Goal: Transaction & Acquisition: Obtain resource

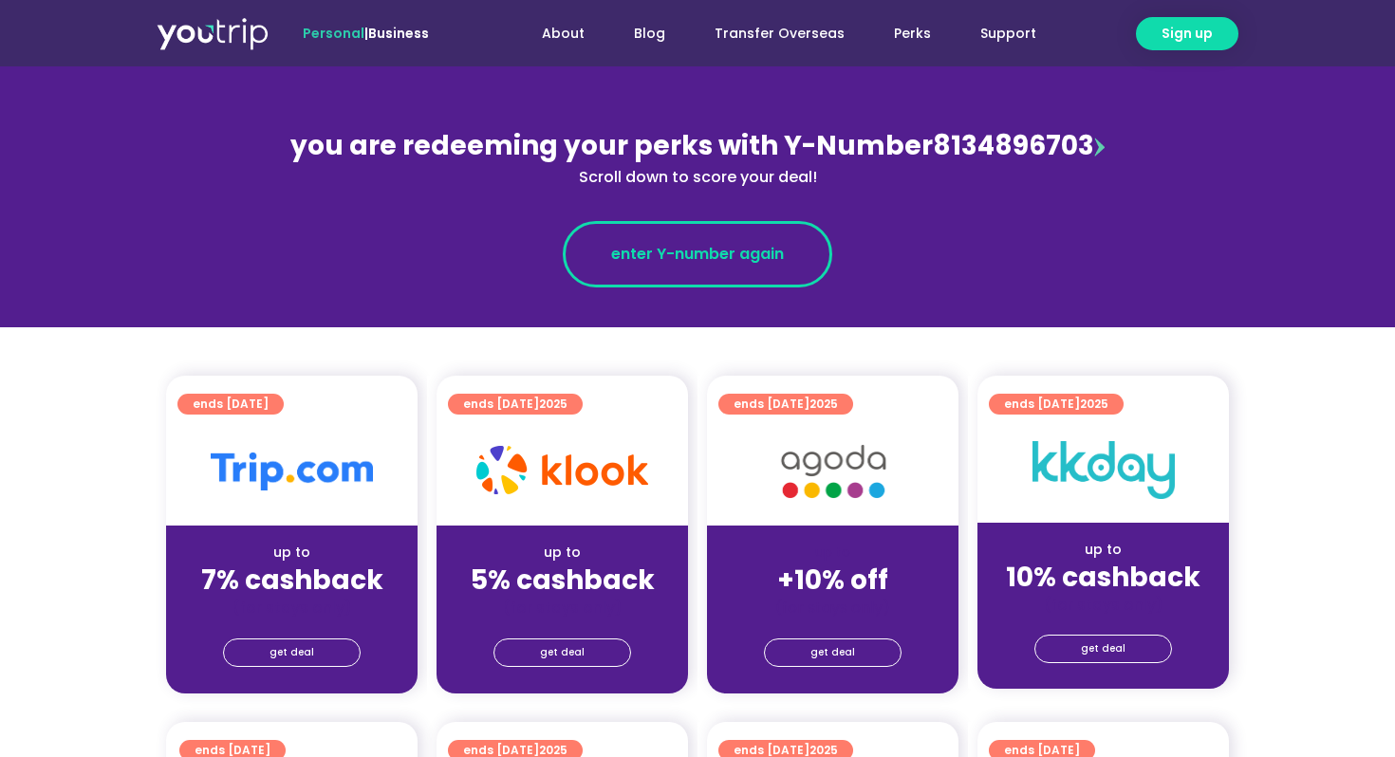
scroll to position [214, 0]
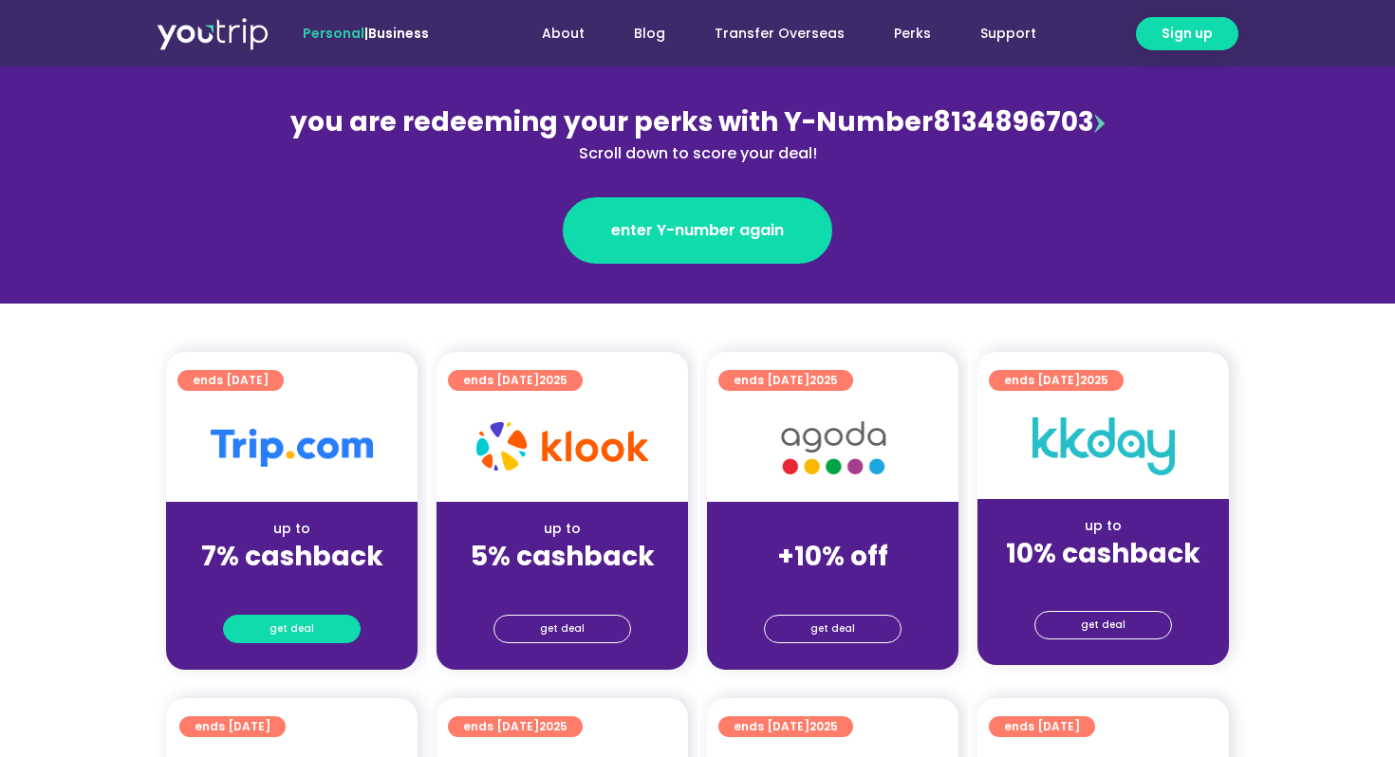
click at [290, 632] on span "get deal" at bounding box center [291, 629] width 45 height 27
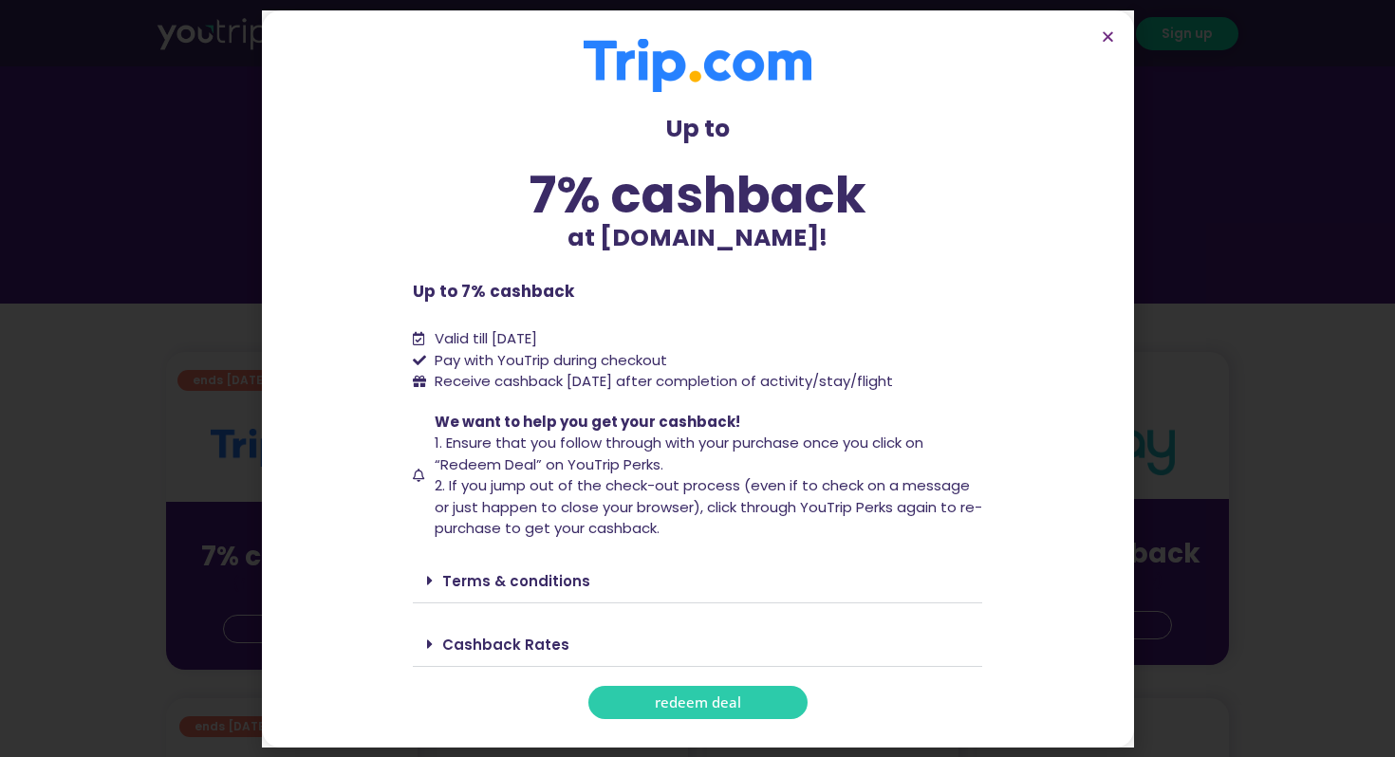
click at [678, 710] on span "redeem deal" at bounding box center [698, 702] width 86 height 14
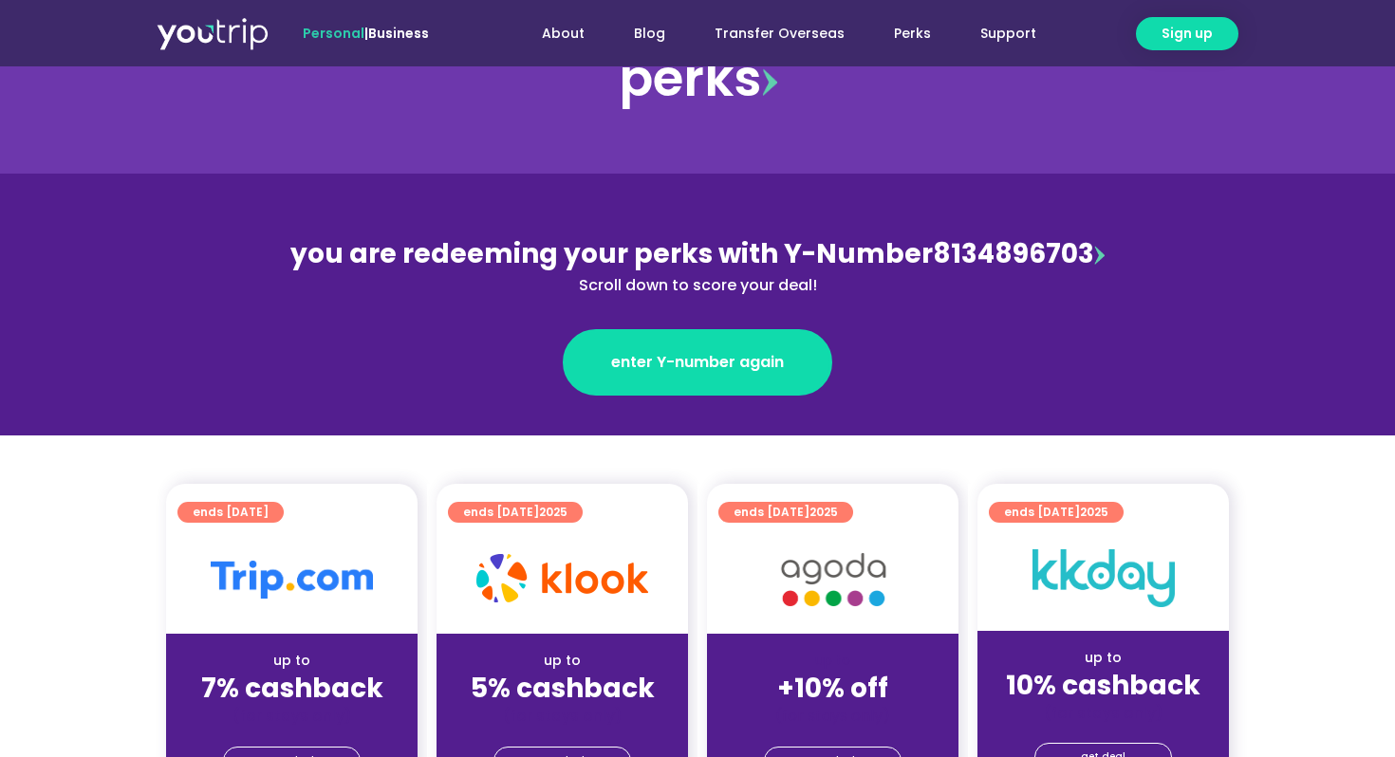
scroll to position [100, 0]
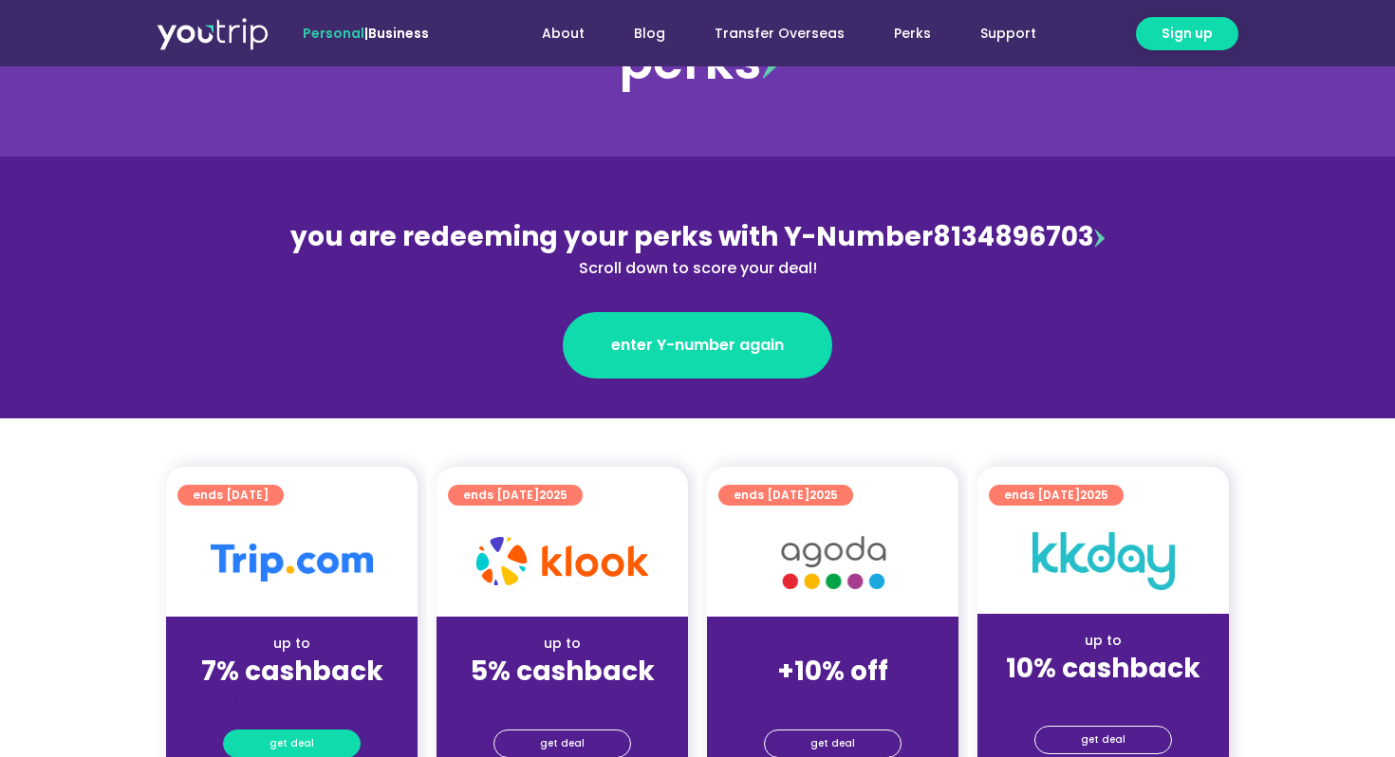
click at [304, 734] on span "get deal" at bounding box center [291, 743] width 45 height 27
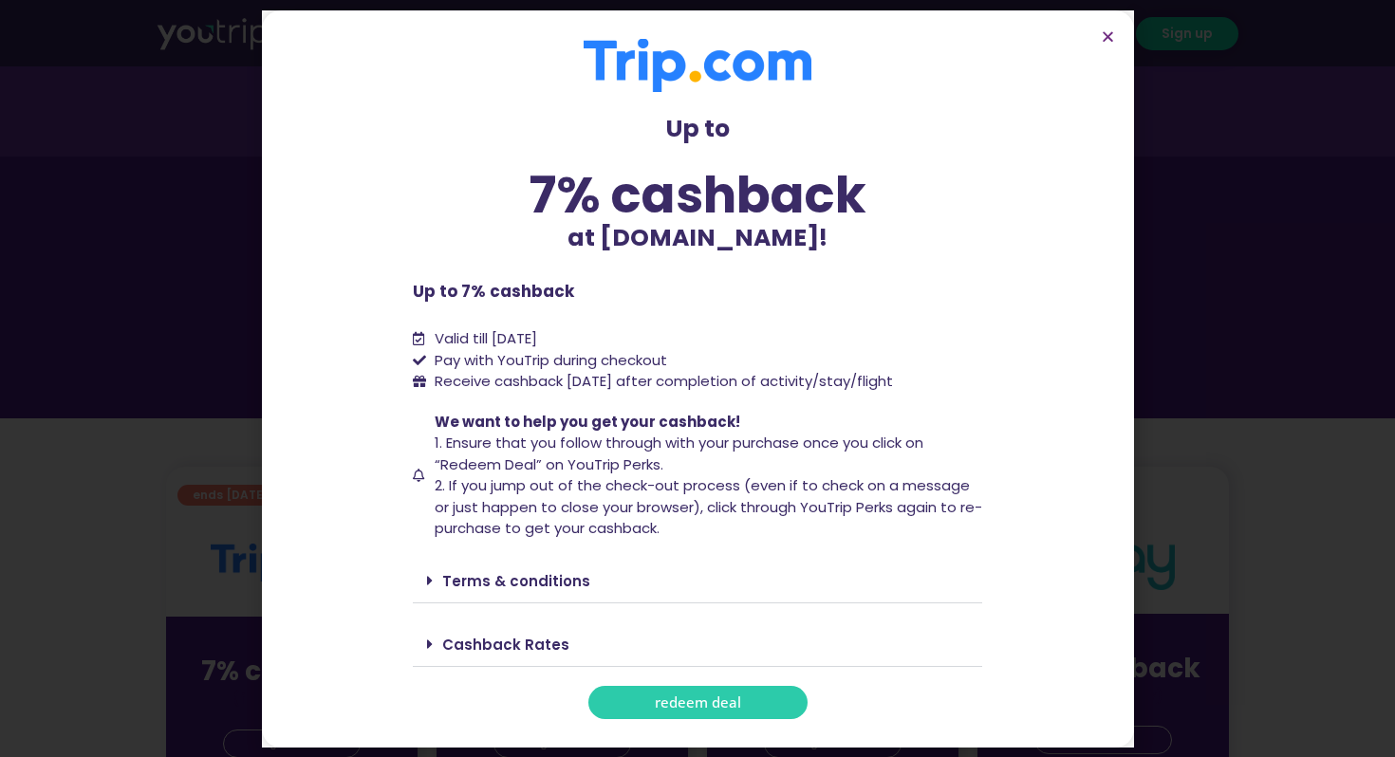
click at [728, 710] on span "redeem deal" at bounding box center [698, 702] width 86 height 14
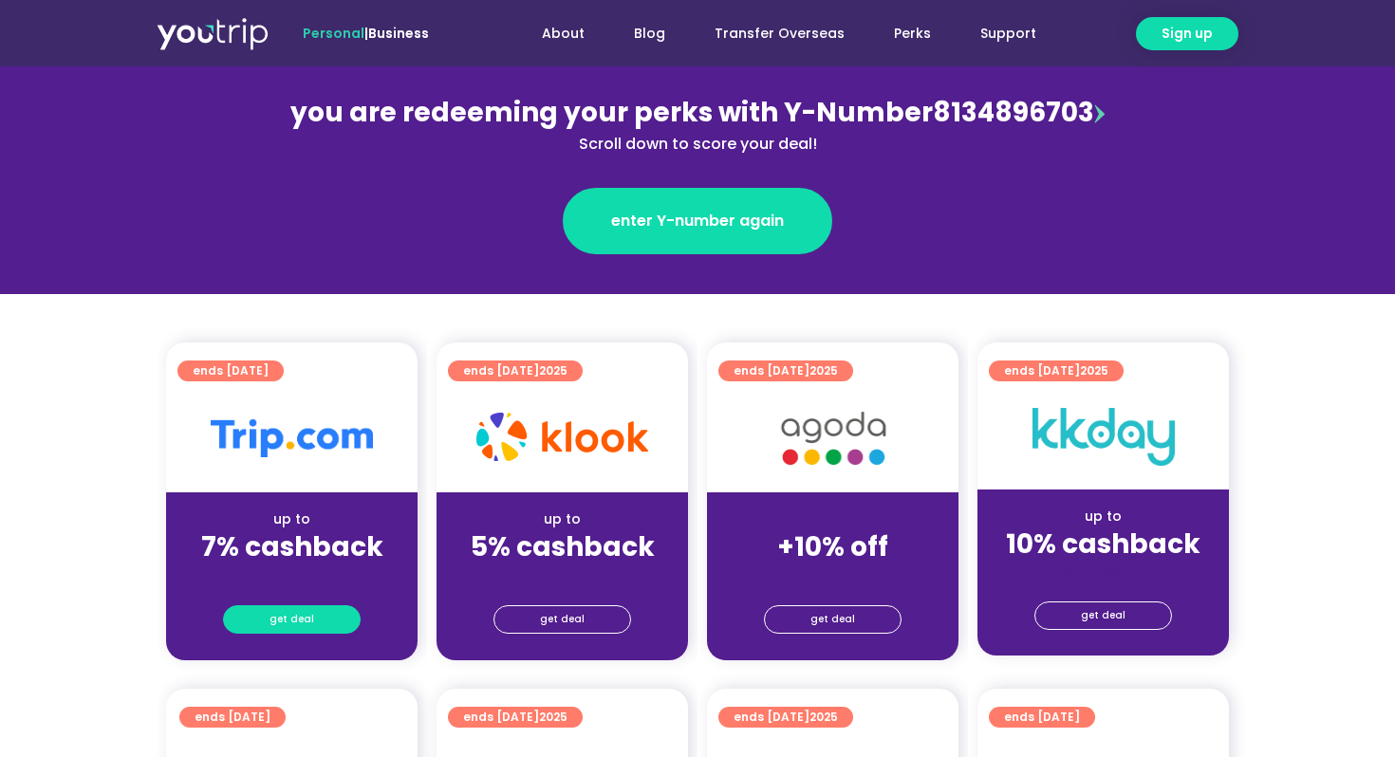
scroll to position [275, 0]
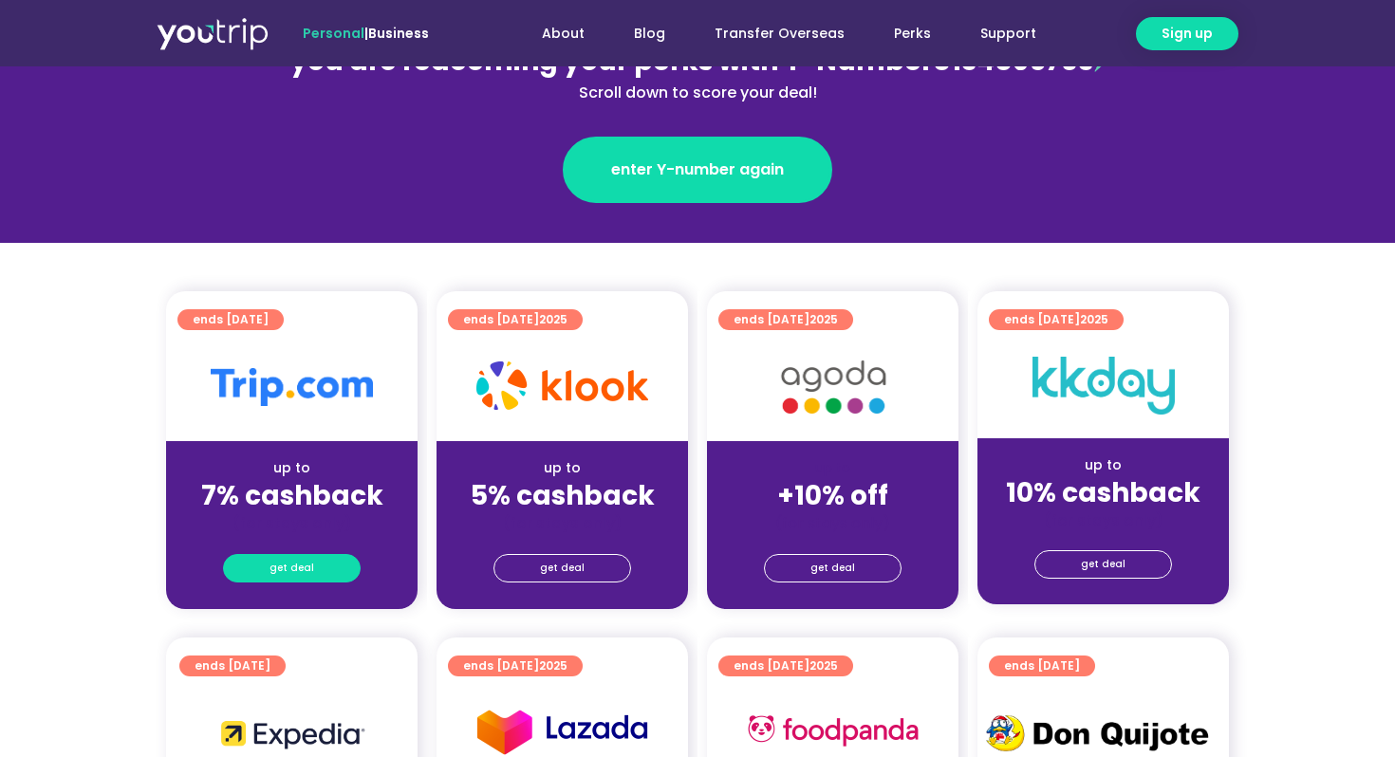
click at [310, 579] on span "get deal" at bounding box center [291, 568] width 45 height 27
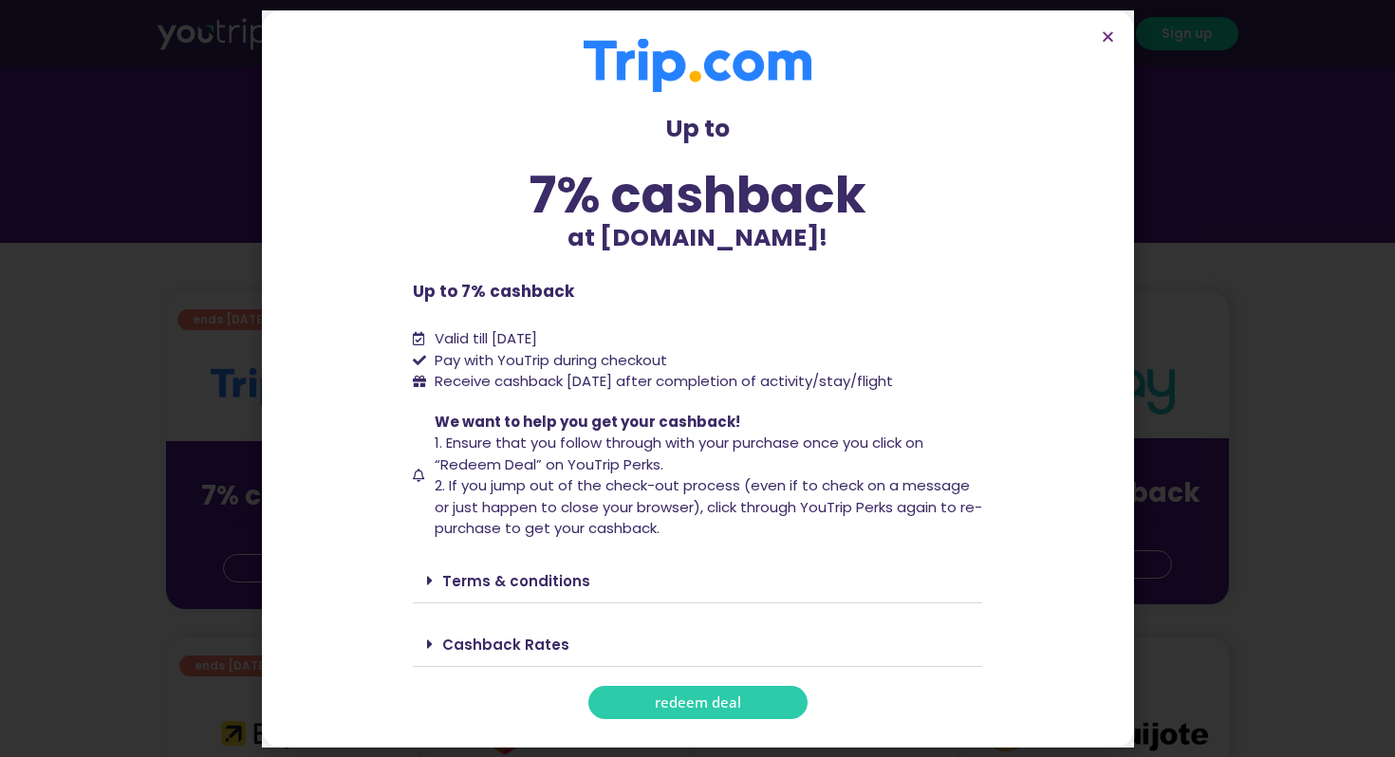
click at [637, 704] on link "redeem deal" at bounding box center [697, 702] width 219 height 33
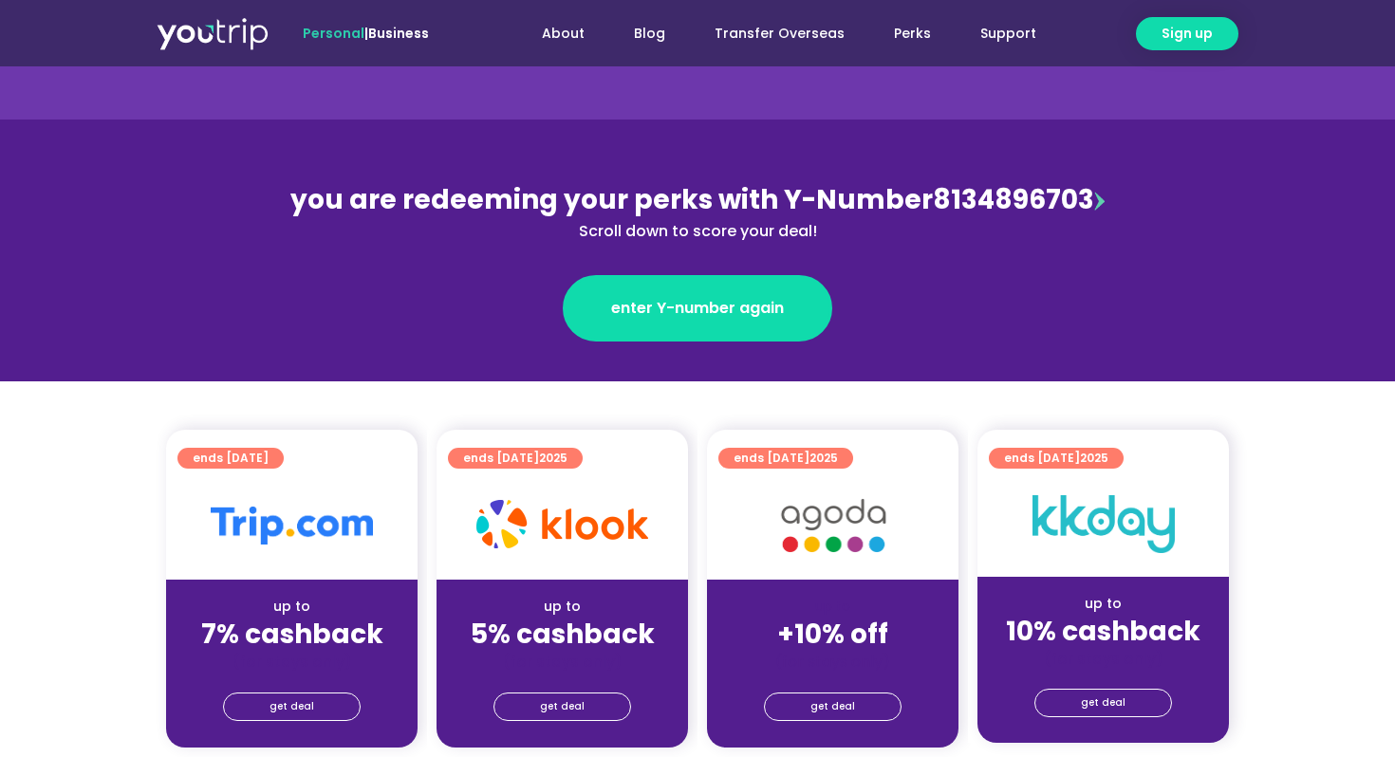
scroll to position [136, 0]
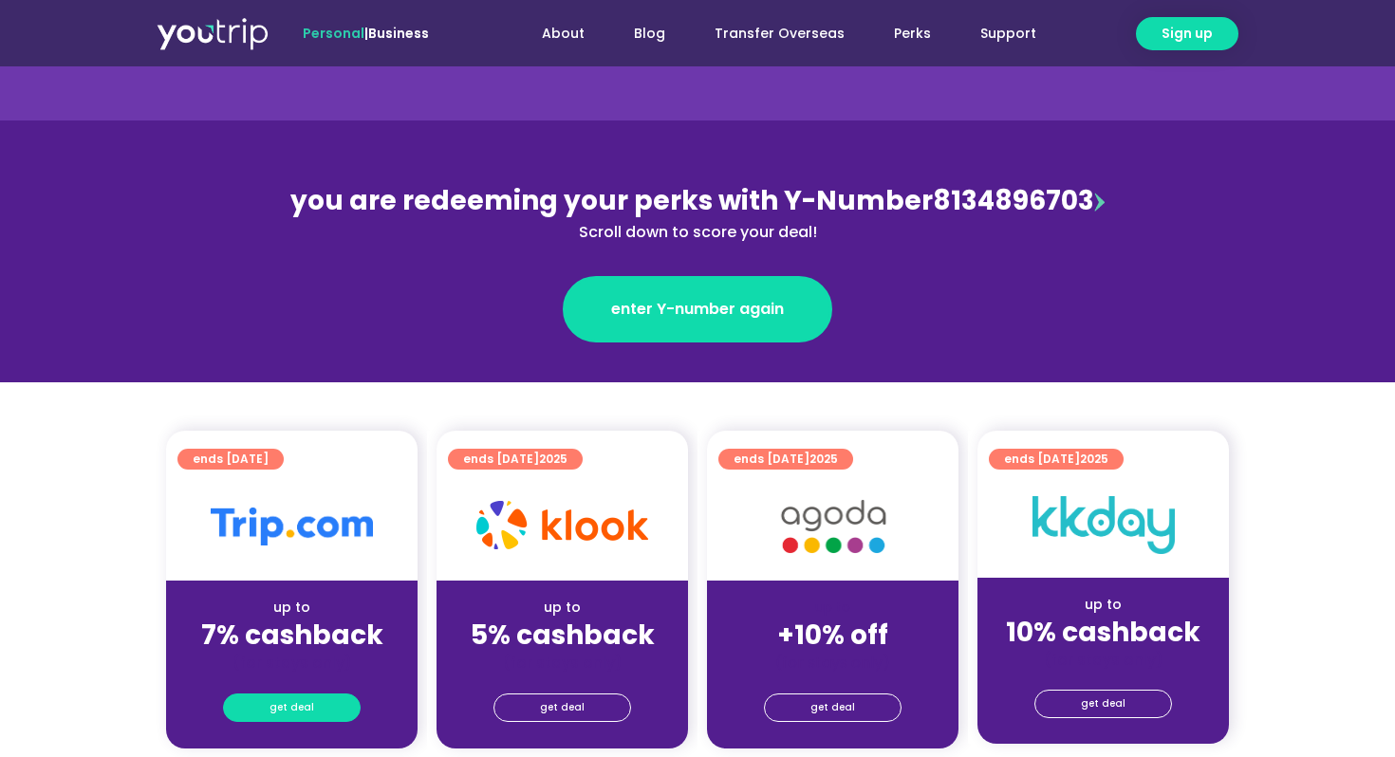
click at [313, 704] on link "get deal" at bounding box center [292, 707] width 138 height 28
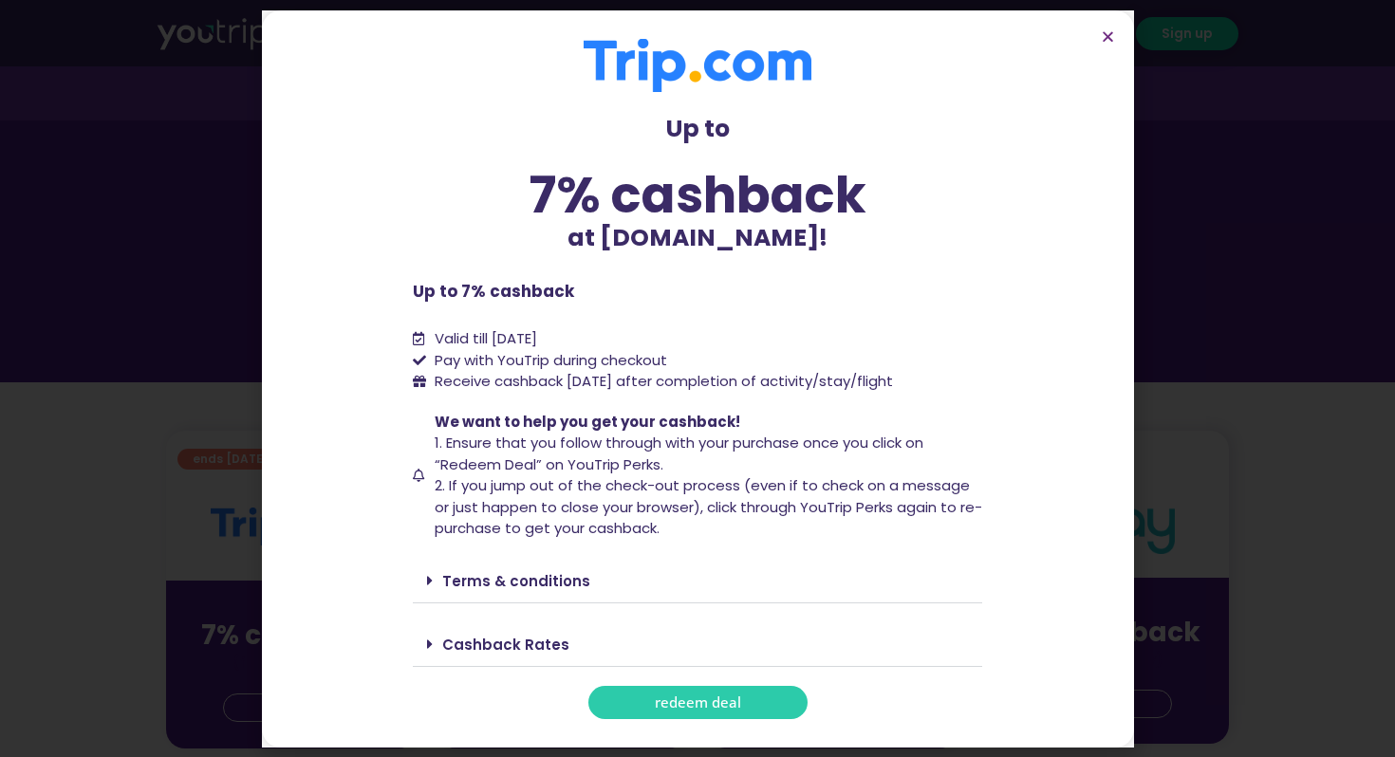
click at [743, 691] on link "redeem deal" at bounding box center [697, 702] width 219 height 33
